Goal: Obtain resource: Download file/media

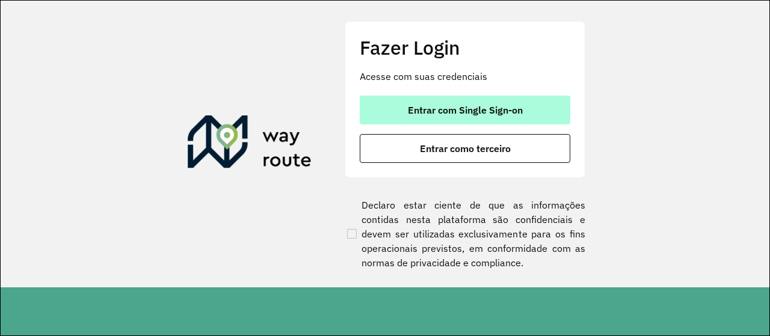
click at [535, 112] on button "Entrar com Single Sign-on" at bounding box center [465, 110] width 211 height 29
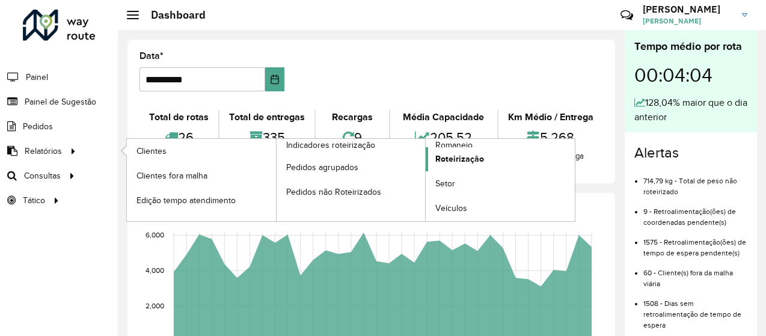
click at [464, 159] on span "Roteirização" at bounding box center [459, 159] width 49 height 13
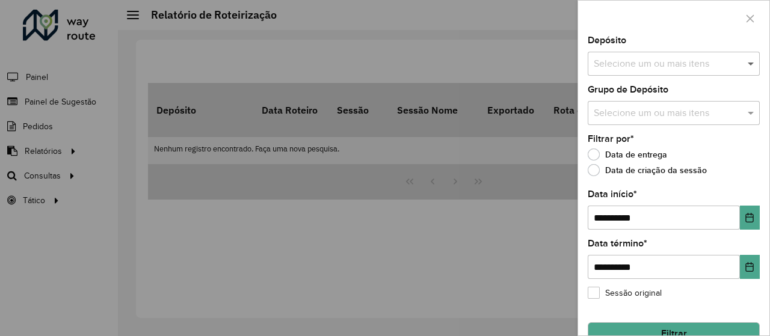
drag, startPoint x: 743, startPoint y: 66, endPoint x: 736, endPoint y: 71, distance: 8.7
click at [745, 66] on span at bounding box center [752, 64] width 15 height 14
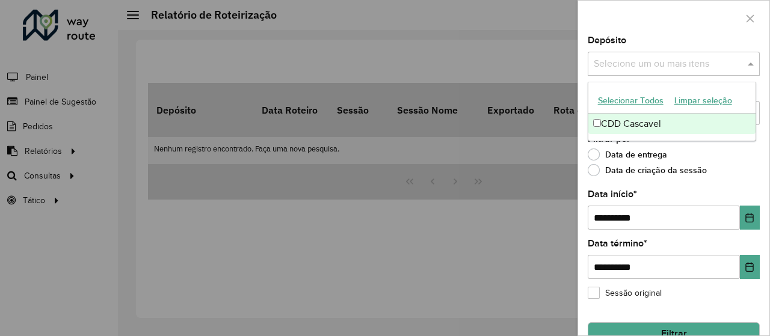
click at [626, 131] on div "CDD Cascavel" at bounding box center [672, 124] width 168 height 20
click at [750, 217] on icon "Choose Date" at bounding box center [750, 218] width 10 height 10
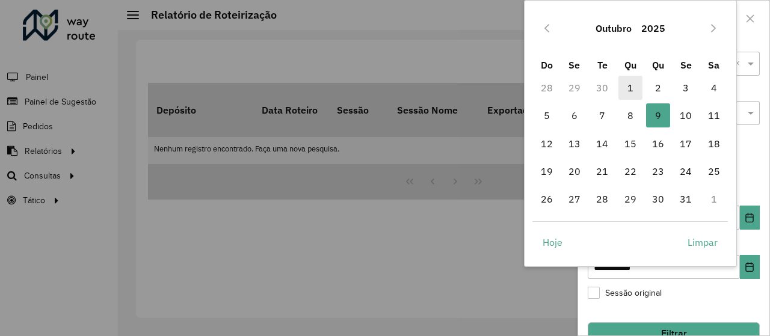
click at [628, 85] on span "1" at bounding box center [630, 88] width 24 height 24
type input "**********"
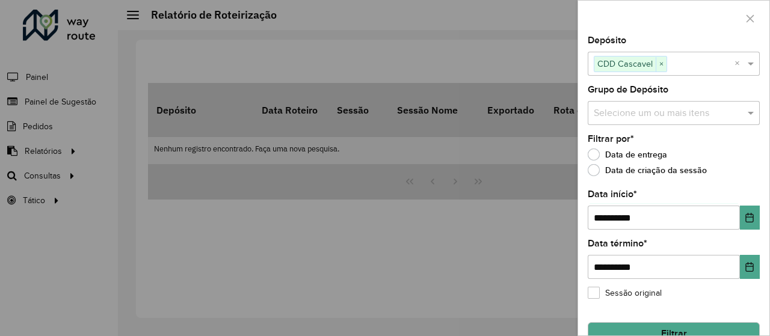
drag, startPoint x: 758, startPoint y: 271, endPoint x: 752, endPoint y: 266, distance: 7.7
click at [758, 271] on div "**********" at bounding box center [673, 186] width 191 height 300
click at [749, 265] on icon "Choose Date" at bounding box center [750, 267] width 10 height 10
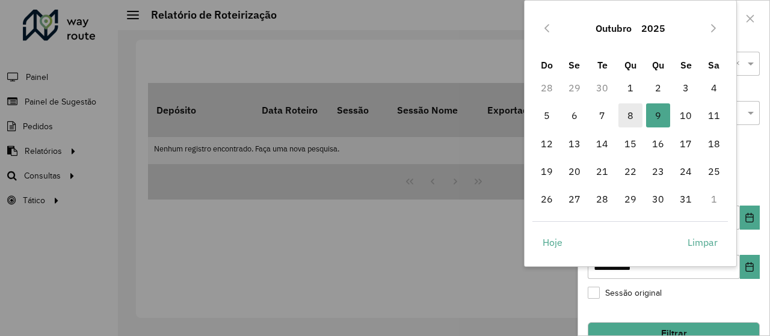
click at [638, 118] on span "8" at bounding box center [630, 115] width 24 height 24
type input "**********"
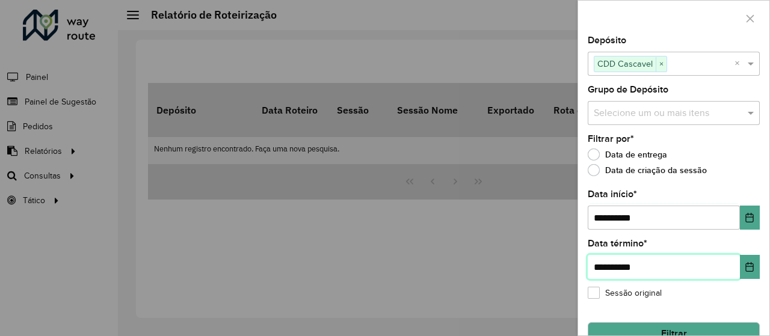
scroll to position [23, 0]
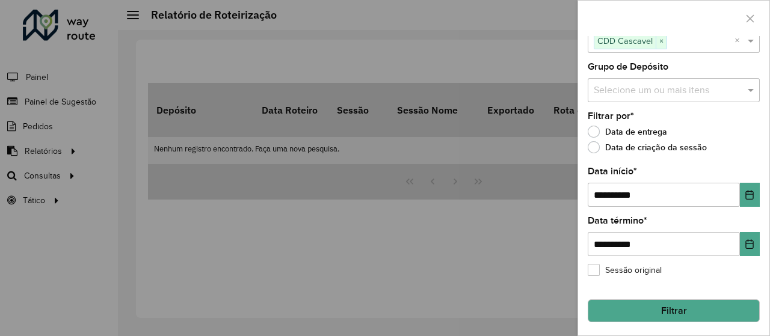
click at [673, 304] on button "Filtrar" at bounding box center [674, 311] width 172 height 23
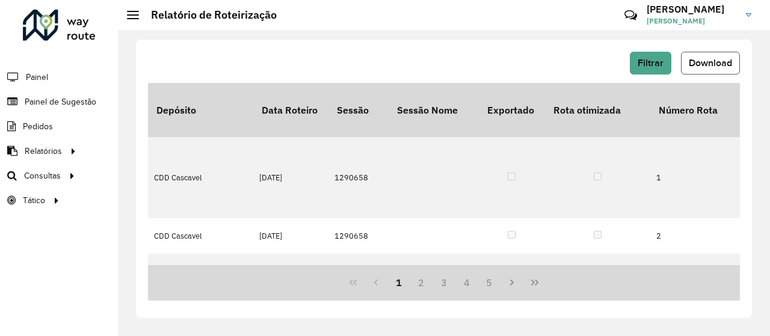
click at [706, 60] on span "Download" at bounding box center [710, 63] width 43 height 10
